Goal: Transaction & Acquisition: Book appointment/travel/reservation

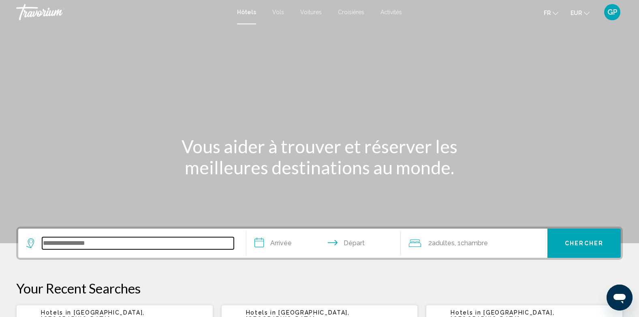
click at [91, 244] on input "Search widget" at bounding box center [138, 243] width 192 height 12
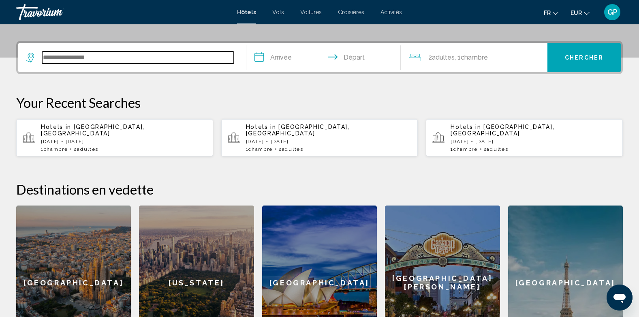
scroll to position [200, 0]
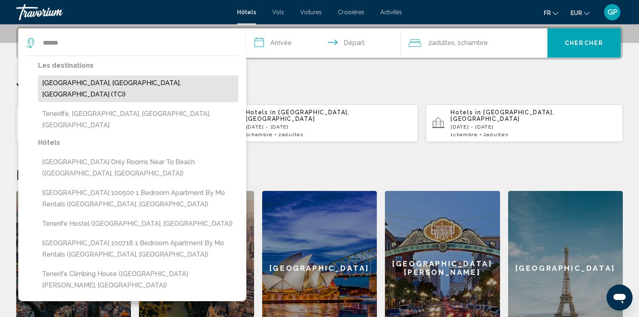
click at [98, 84] on button "[GEOGRAPHIC_DATA], [GEOGRAPHIC_DATA], [GEOGRAPHIC_DATA] (TCI)" at bounding box center [138, 88] width 200 height 27
type input "**********"
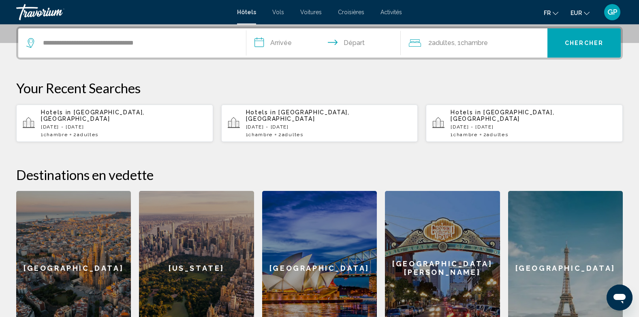
click at [287, 40] on input "**********" at bounding box center [325, 44] width 158 height 32
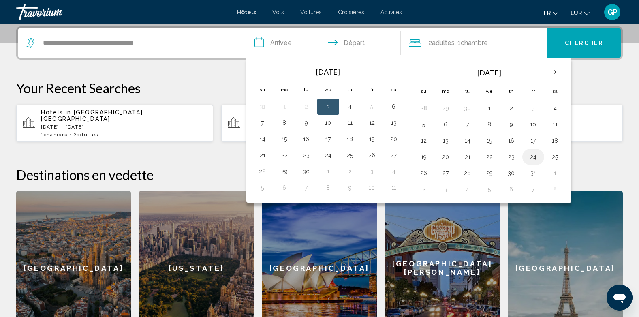
click at [535, 158] on button "24" at bounding box center [533, 156] width 13 height 11
click at [421, 173] on button "26" at bounding box center [423, 172] width 13 height 11
type input "**********"
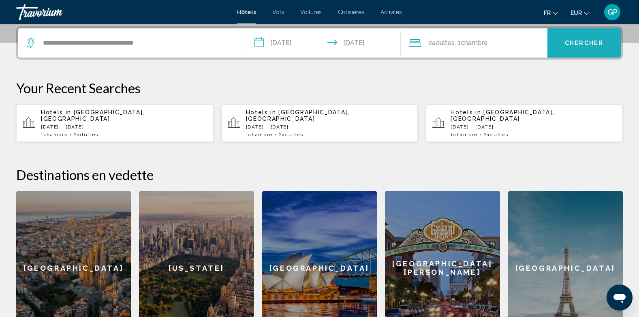
click at [590, 45] on span "Chercher" at bounding box center [584, 43] width 38 height 6
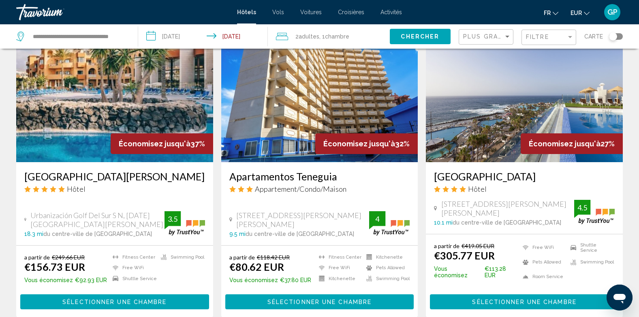
scroll to position [365, 0]
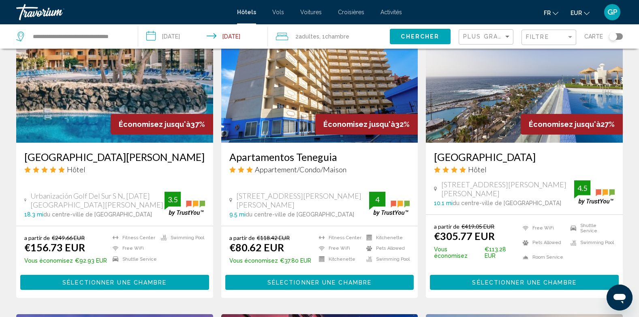
click at [268, 102] on img "Main content" at bounding box center [319, 78] width 197 height 130
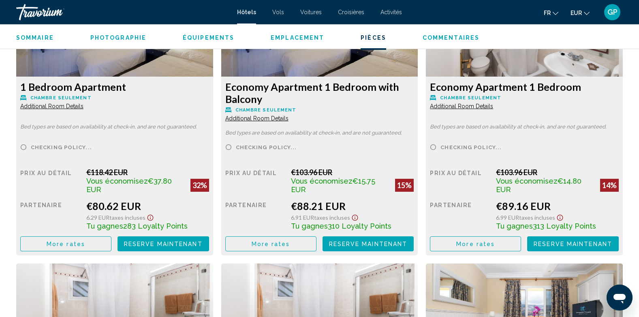
scroll to position [1175, 0]
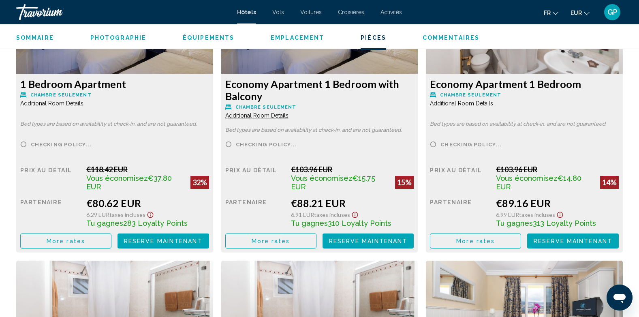
click at [75, 239] on span "More rates" at bounding box center [66, 241] width 38 height 6
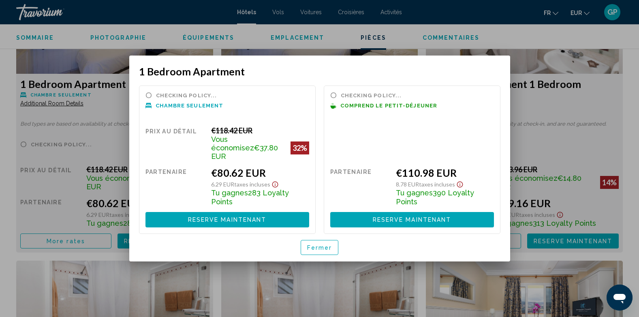
scroll to position [0, 0]
click at [312, 244] on span "Fermer" at bounding box center [319, 247] width 25 height 6
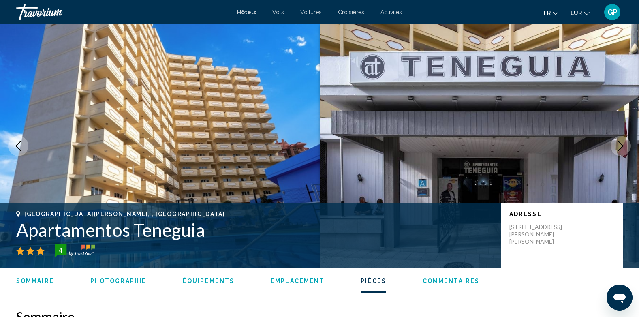
scroll to position [1175, 0]
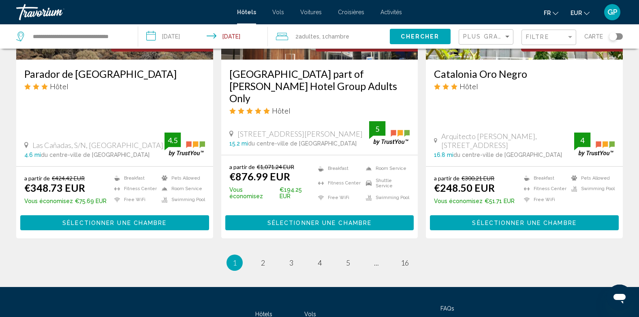
scroll to position [1053, 0]
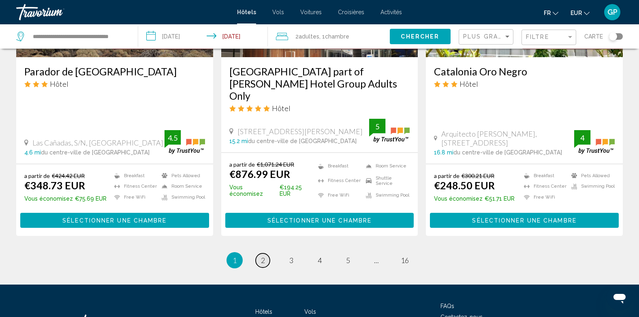
click at [263, 256] on span "2" at bounding box center [263, 260] width 4 height 9
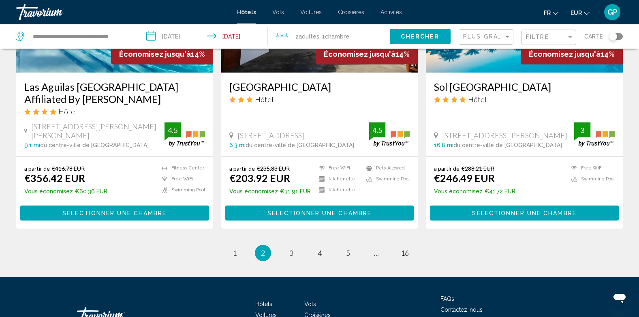
scroll to position [1053, 0]
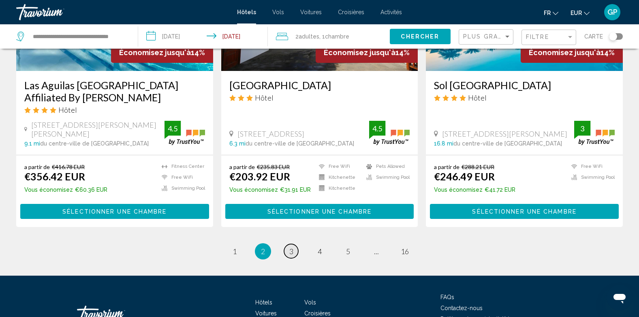
click at [290, 247] on span "3" at bounding box center [291, 251] width 4 height 9
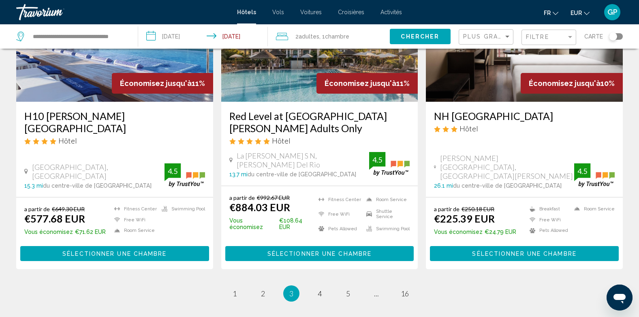
scroll to position [1063, 0]
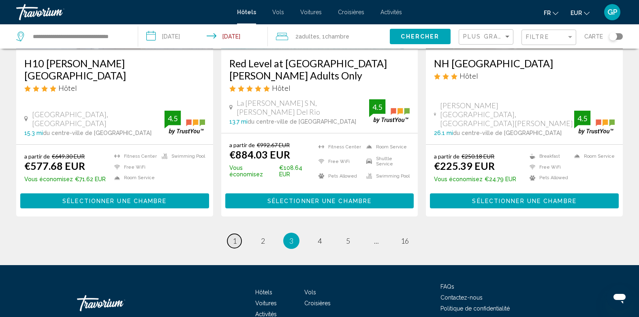
click at [234, 236] on span "1" at bounding box center [235, 240] width 4 height 9
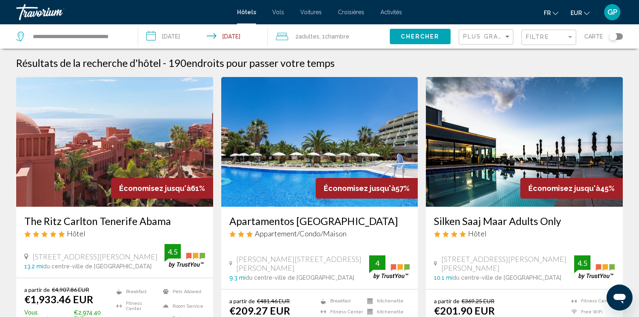
click at [495, 33] on div "Plus grandes économies" at bounding box center [487, 37] width 48 height 15
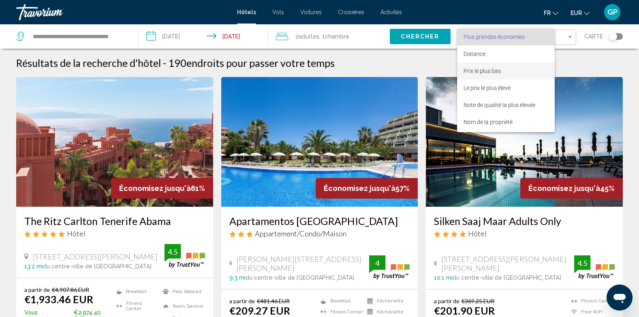
click at [481, 68] on span "Prix le plus bas" at bounding box center [481, 71] width 37 height 6
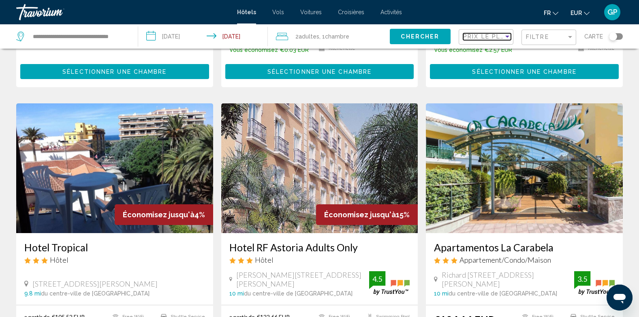
scroll to position [486, 0]
